Goal: Find specific page/section: Find specific page/section

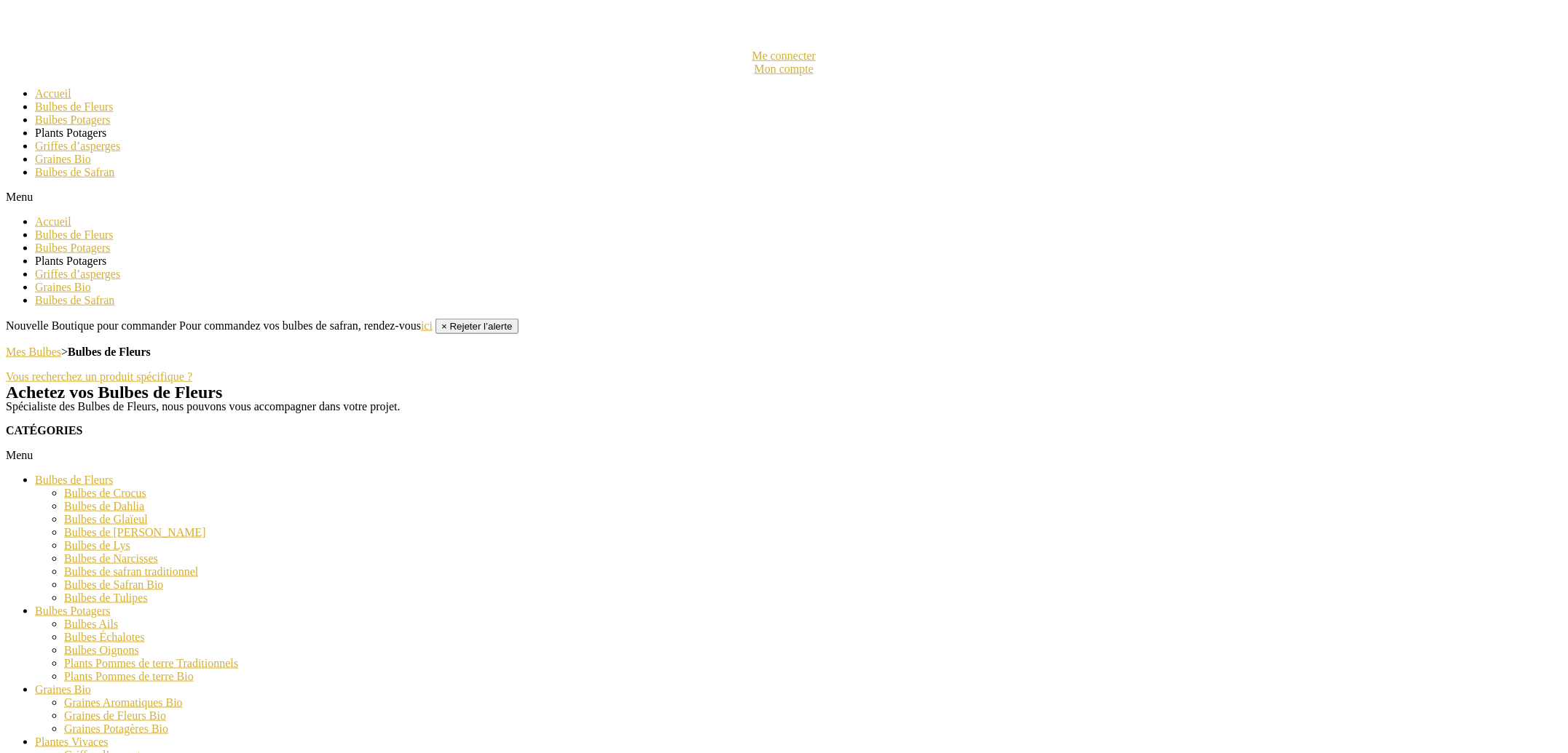
scroll to position [583, 0]
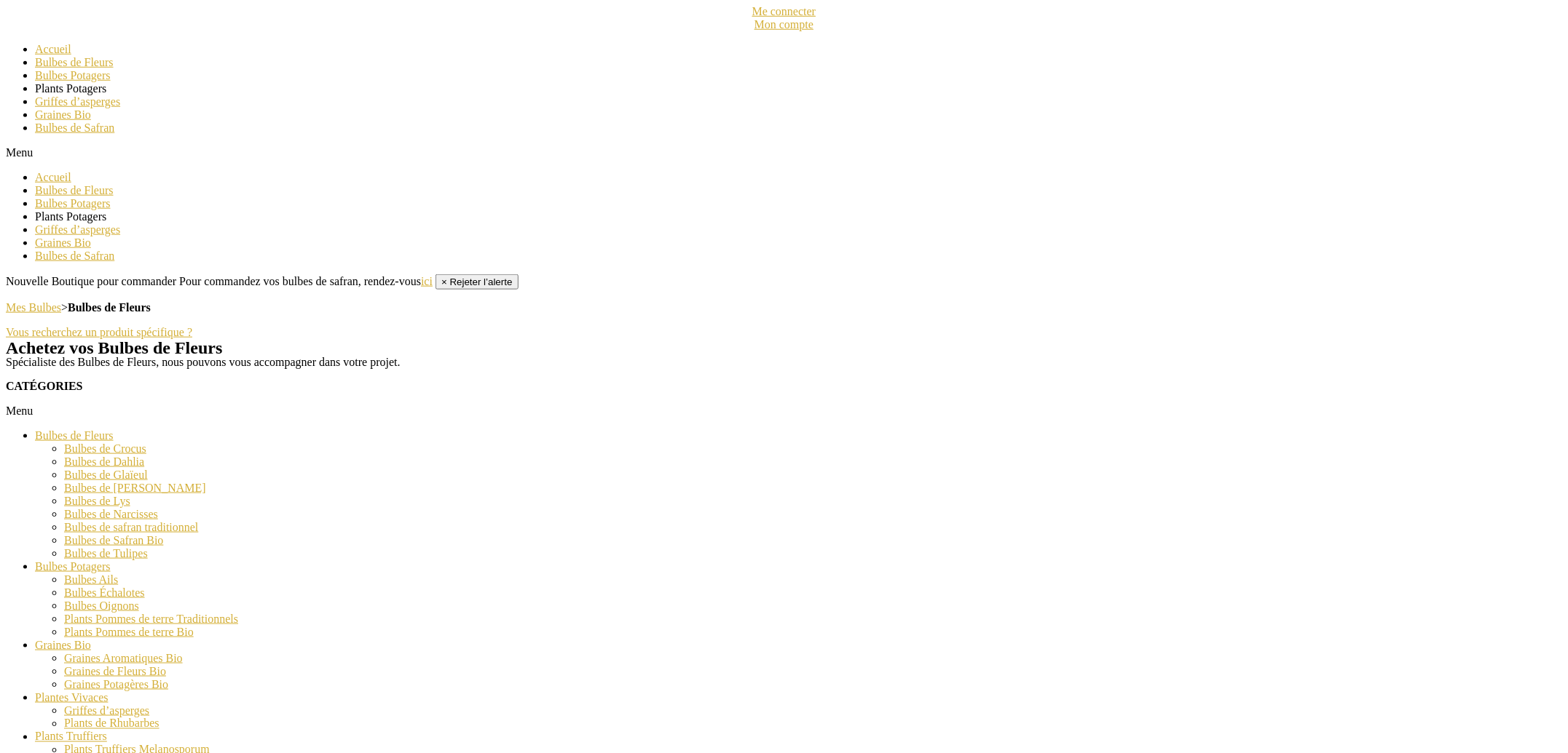
click at [122, 560] on link "Bulbes de Tulipes" at bounding box center [106, 553] width 84 height 12
click at [142, 560] on link "Bulbes de Tulipes" at bounding box center [106, 553] width 84 height 12
